Goal: Check status: Check status

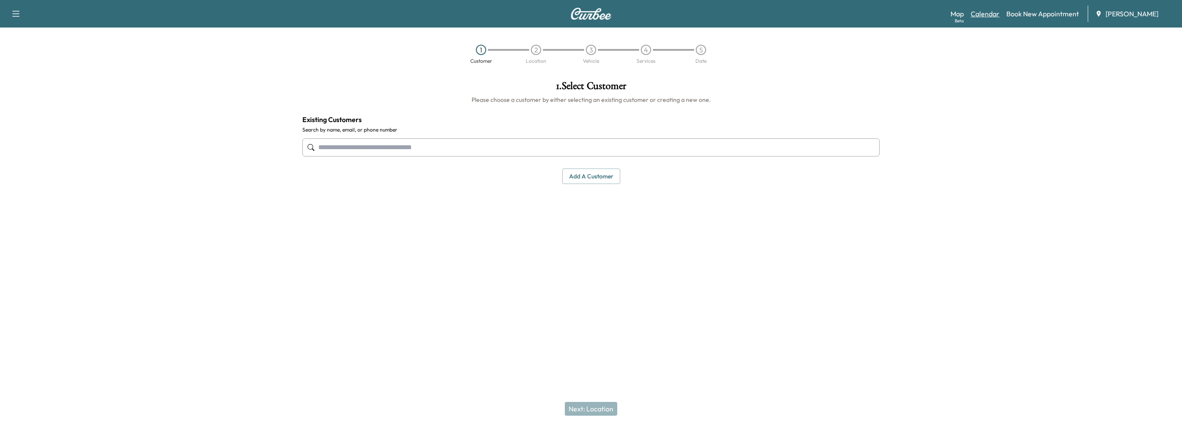
click at [982, 14] on link "Calendar" at bounding box center [984, 14] width 29 height 10
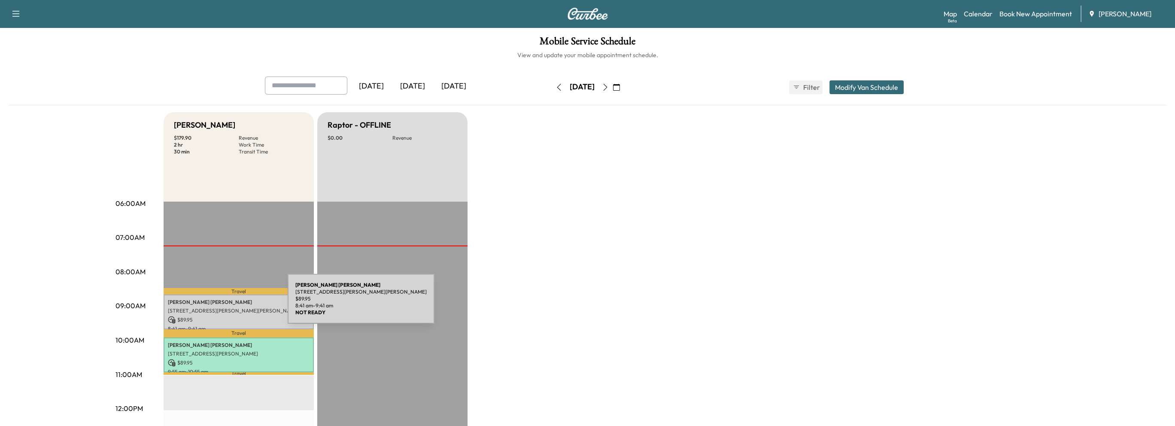
click at [223, 304] on div "[PERSON_NAME] [STREET_ADDRESS][PERSON_NAME] $ 89.95 8:41 am - 9:41 am" at bounding box center [239, 311] width 150 height 35
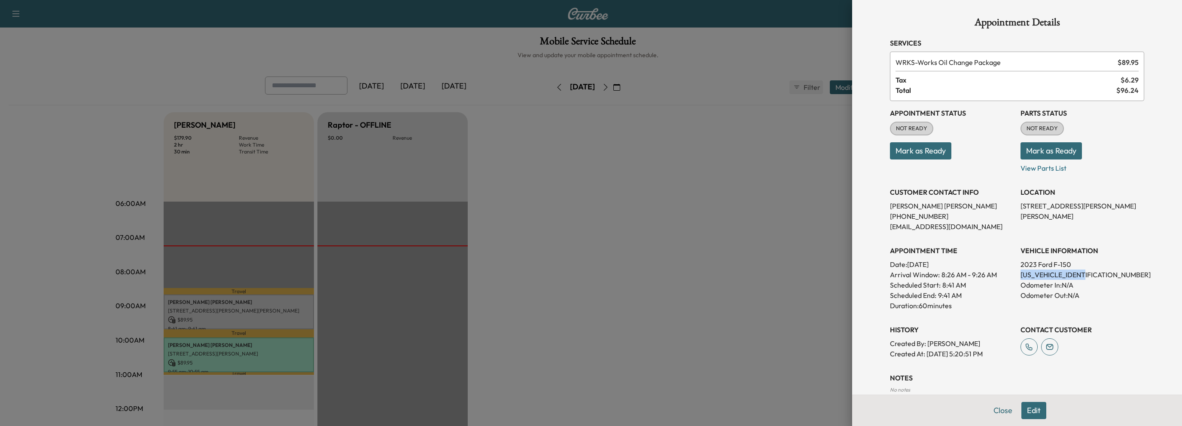
drag, startPoint x: 1013, startPoint y: 275, endPoint x: 1082, endPoint y: 273, distance: 69.6
click at [1082, 273] on div "Appointment Status NOT READY Mark as Ready Parts Status NOT READY Mark as Ready…" at bounding box center [1017, 230] width 254 height 258
copy p "[US_VEHICLE_IDENTIFICATION_NUMBER]"
click at [1000, 406] on button "Close" at bounding box center [1003, 409] width 30 height 17
